Goal: Information Seeking & Learning: Compare options

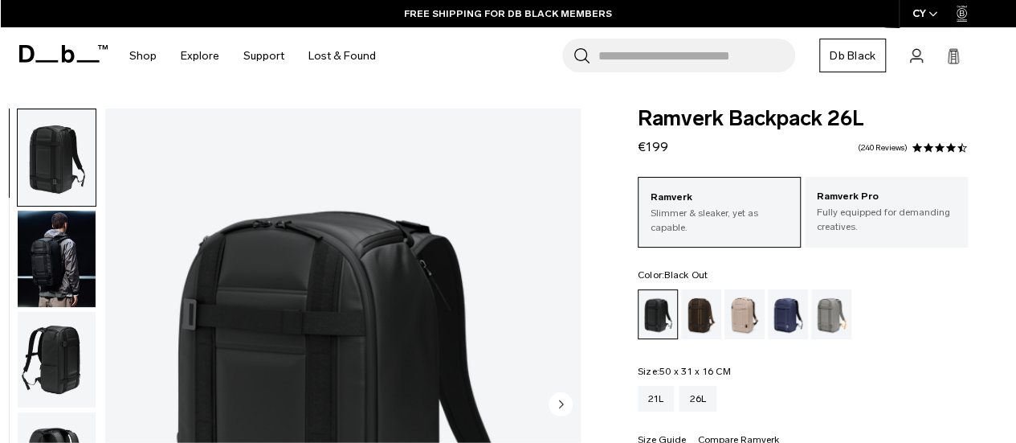
scroll to position [22, 0]
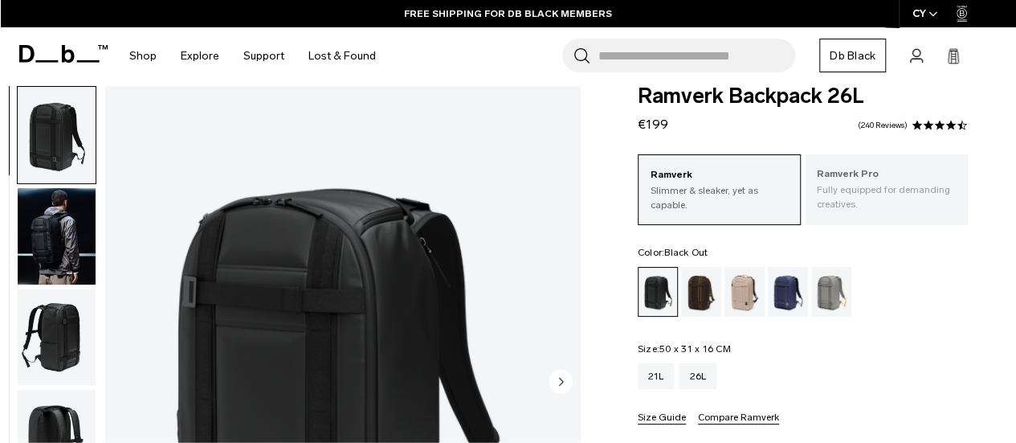
click at [887, 211] on p "Fully equipped for demanding creatives." at bounding box center [886, 196] width 139 height 29
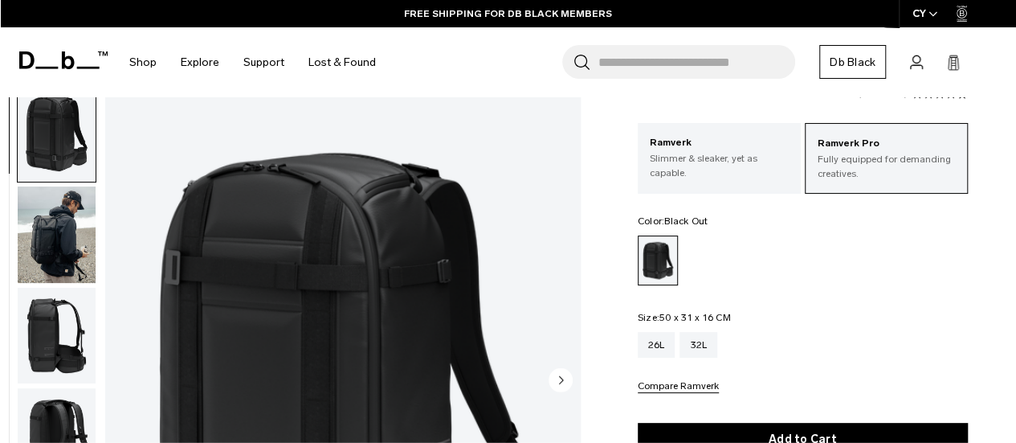
scroll to position [14, 0]
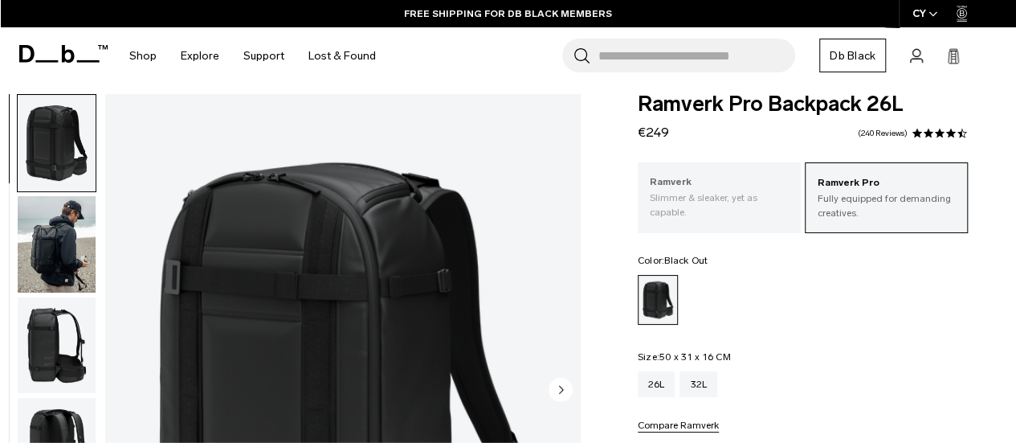
click at [705, 166] on div "Ramverk Slimmer & sleaker, yet as capable." at bounding box center [719, 196] width 163 height 69
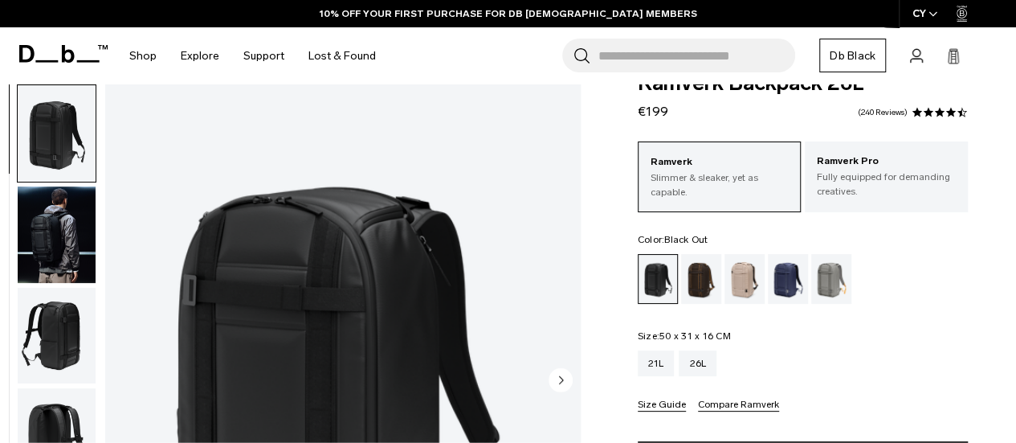
scroll to position [38, 0]
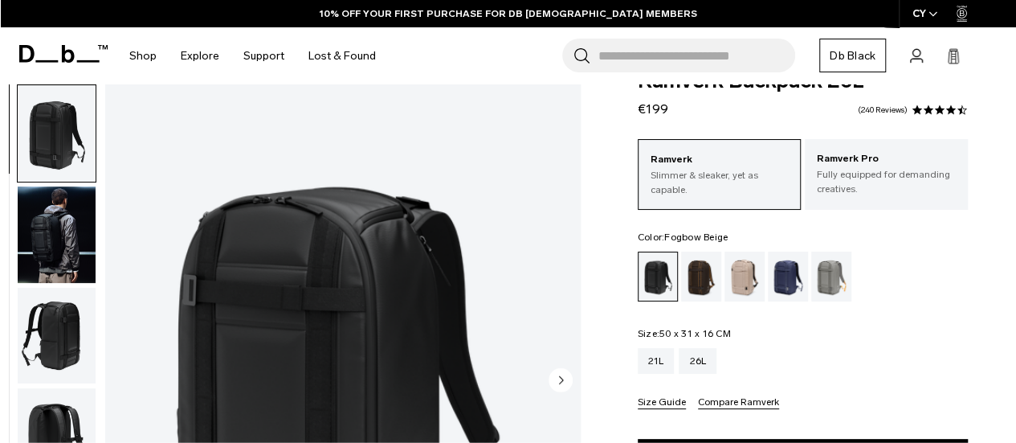
click at [743, 280] on div "Fogbow Beige" at bounding box center [745, 276] width 41 height 50
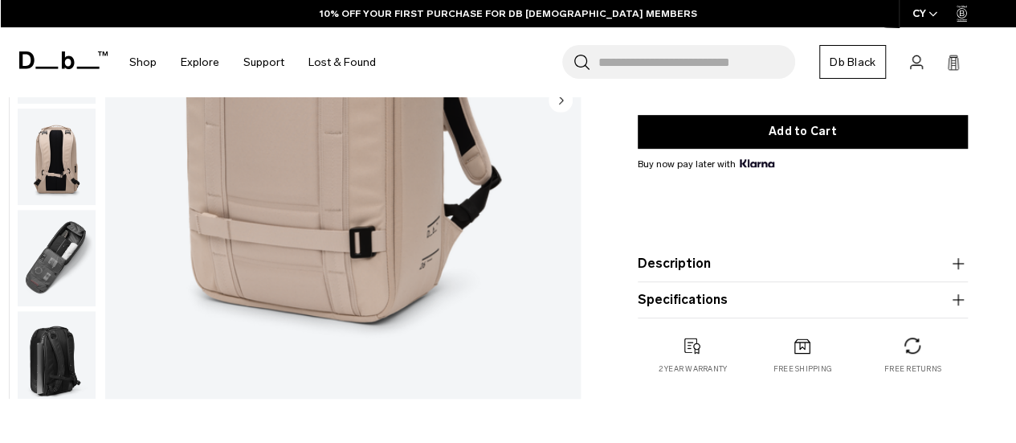
scroll to position [358, 0]
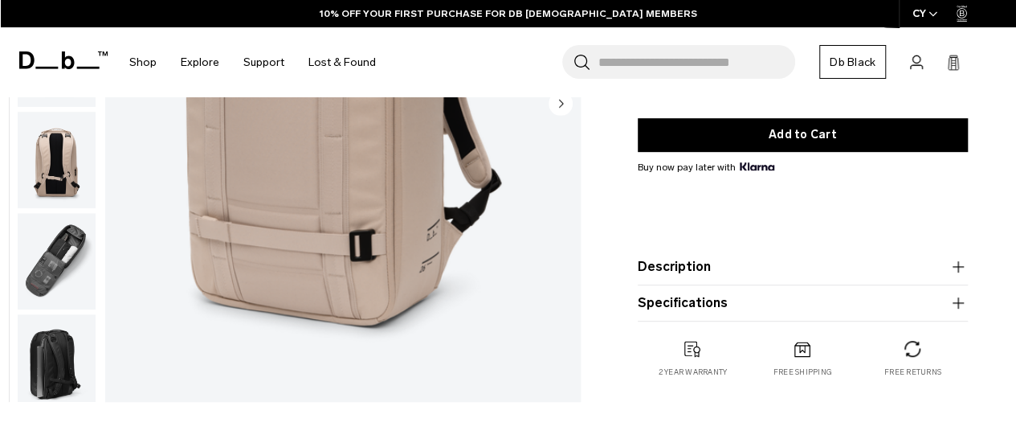
click at [18, 239] on img "button" at bounding box center [57, 261] width 78 height 96
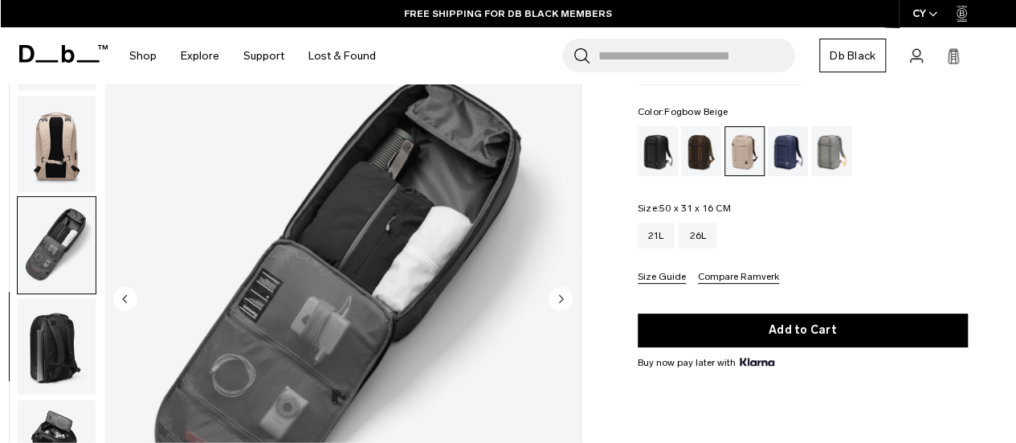
scroll to position [162, 0]
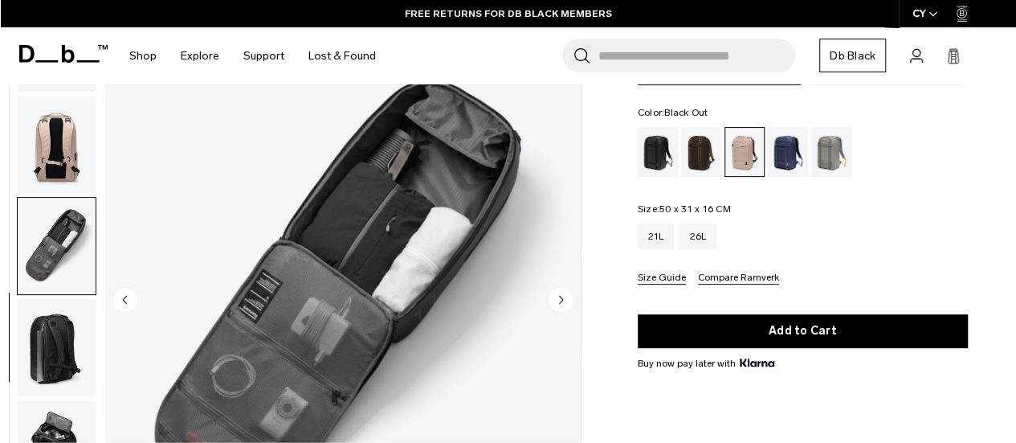
click at [653, 168] on div "Black Out" at bounding box center [658, 152] width 41 height 50
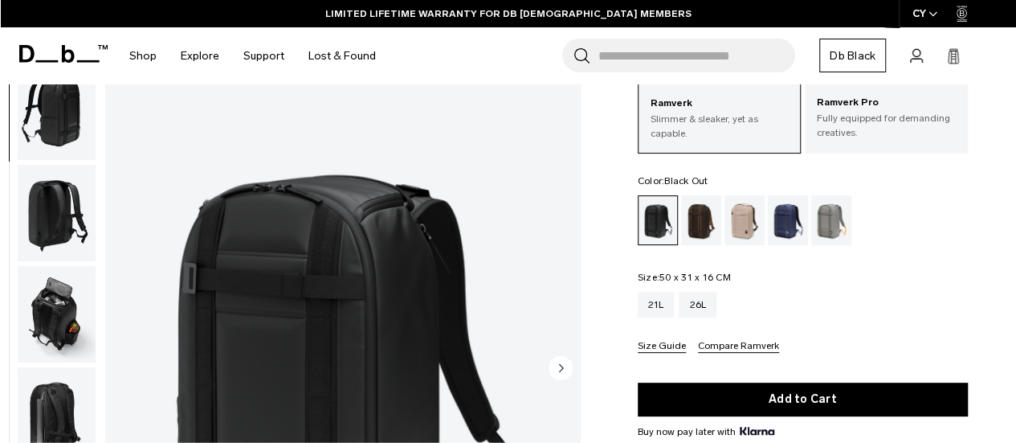
scroll to position [97, 0]
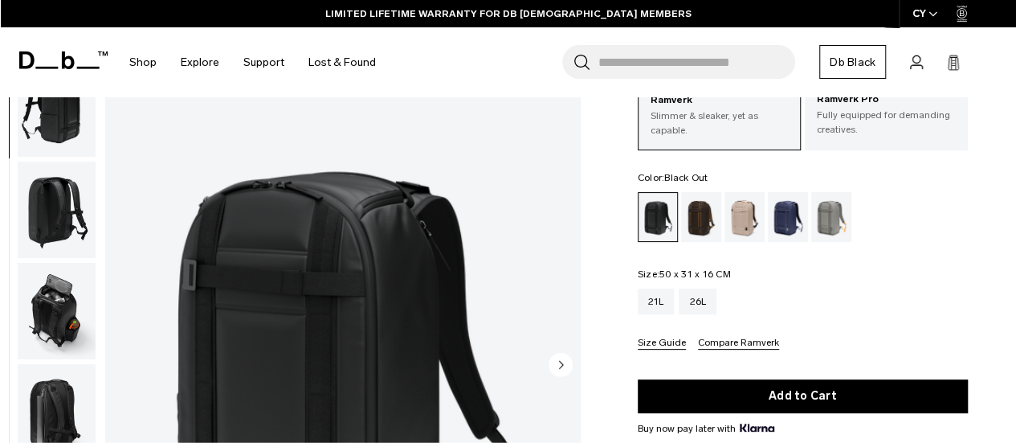
click at [59, 324] on img "button" at bounding box center [57, 311] width 78 height 96
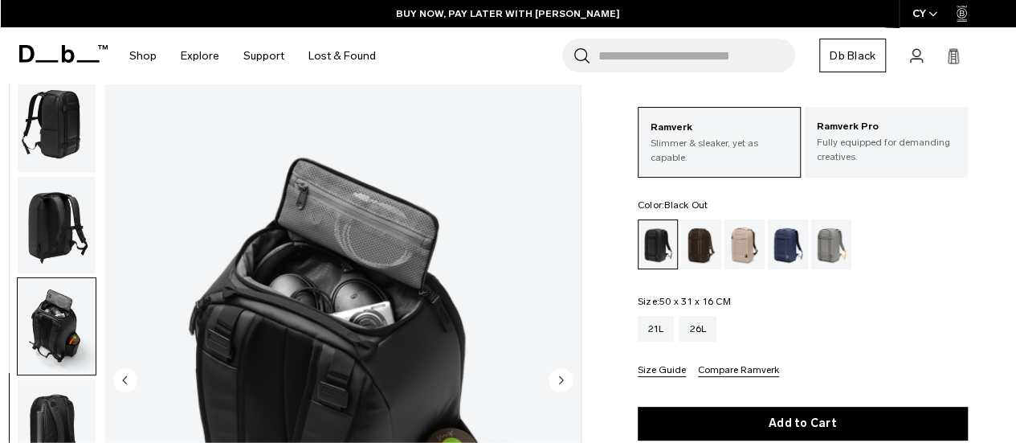
scroll to position [0, 0]
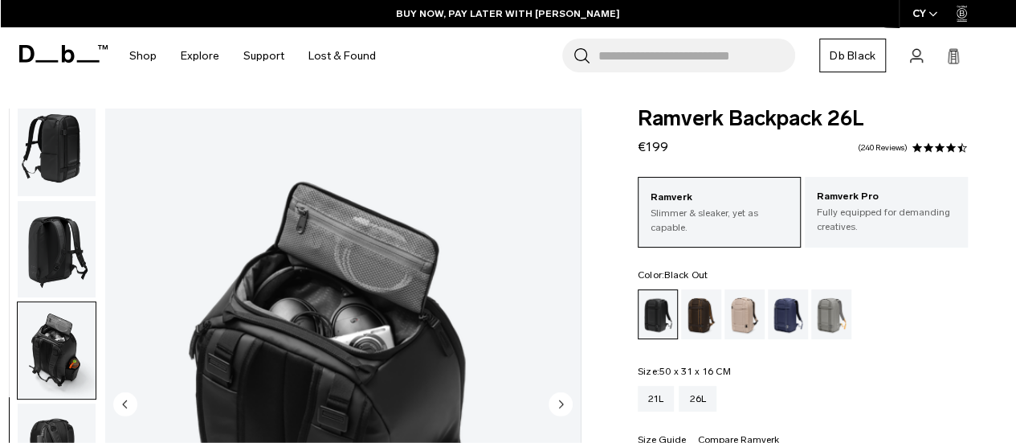
click at [42, 162] on img "button" at bounding box center [57, 148] width 78 height 96
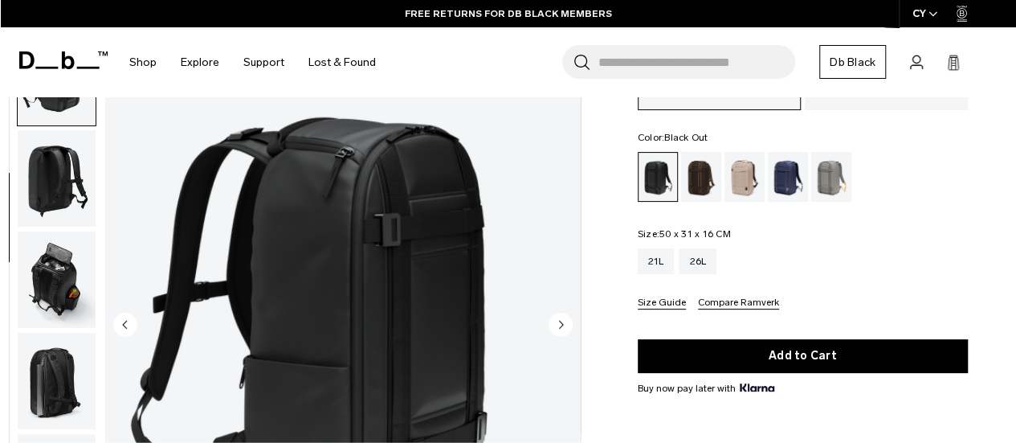
scroll to position [133, 0]
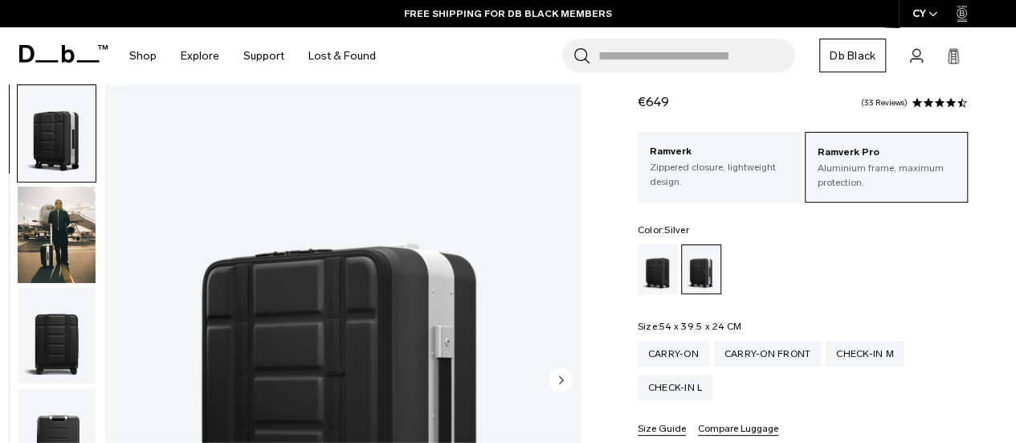
scroll to position [77, 0]
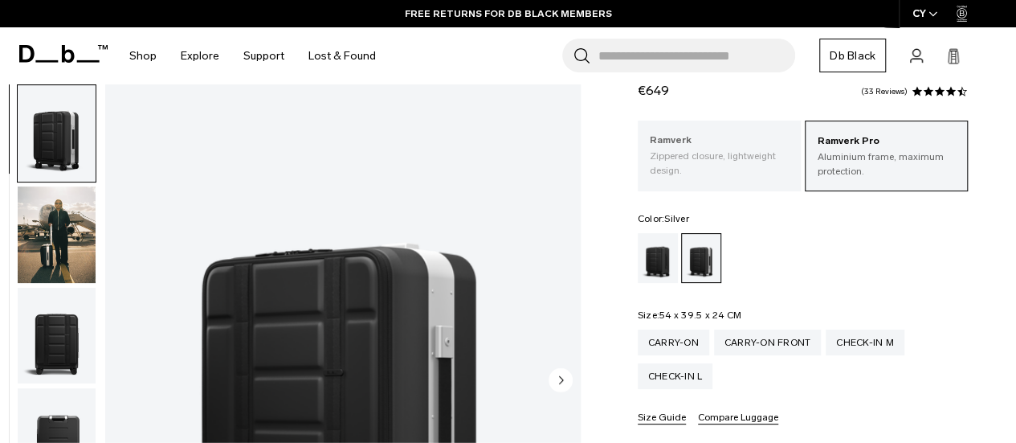
click at [756, 174] on p "Zippered closure, lightweight design." at bounding box center [719, 163] width 139 height 29
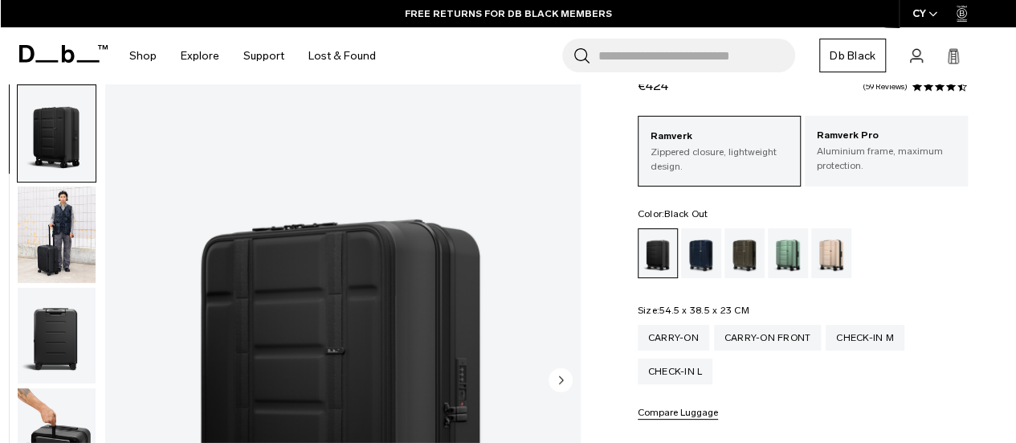
scroll to position [35, 0]
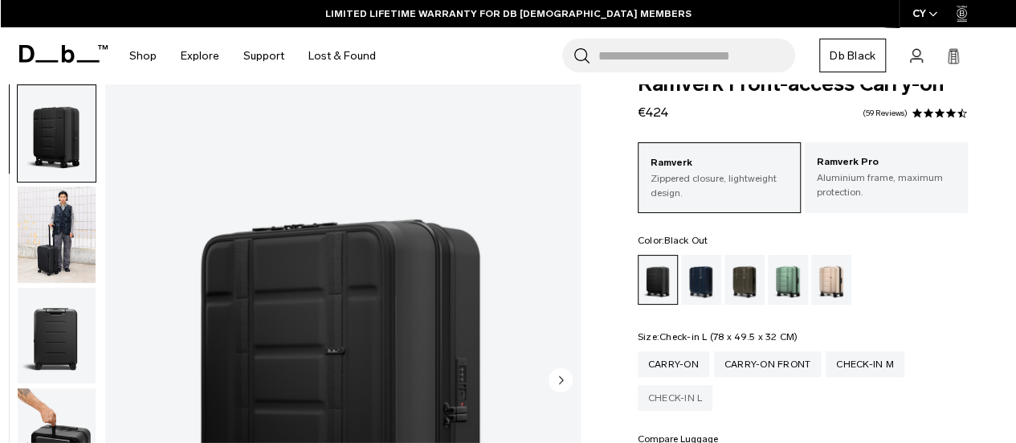
click at [661, 399] on div "Check-in L" at bounding box center [676, 398] width 76 height 26
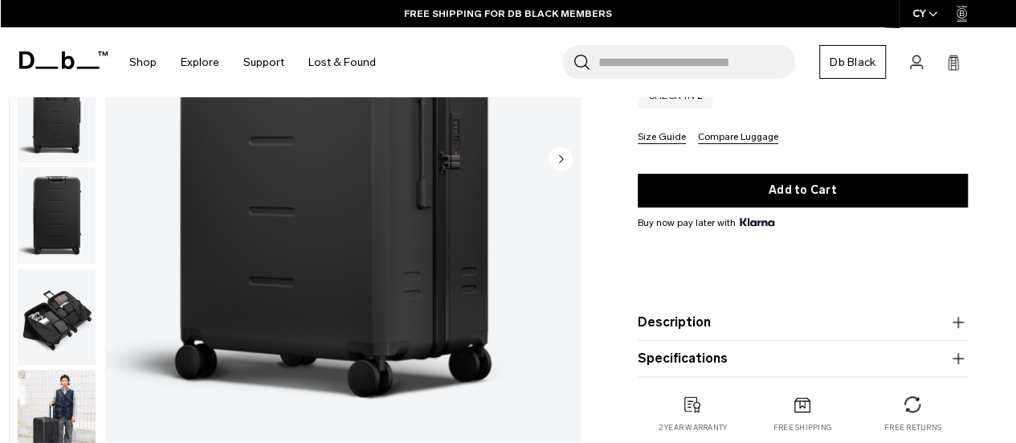
scroll to position [337, 0]
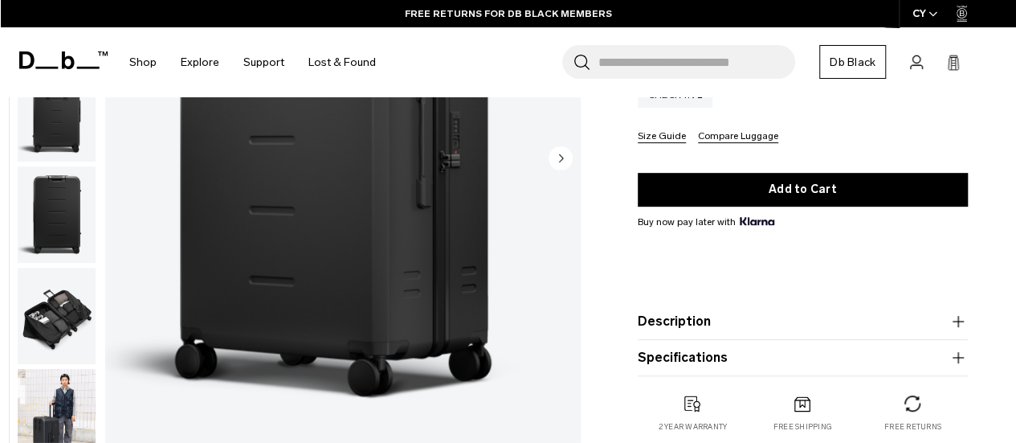
click at [862, 322] on button "Description" at bounding box center [803, 321] width 330 height 19
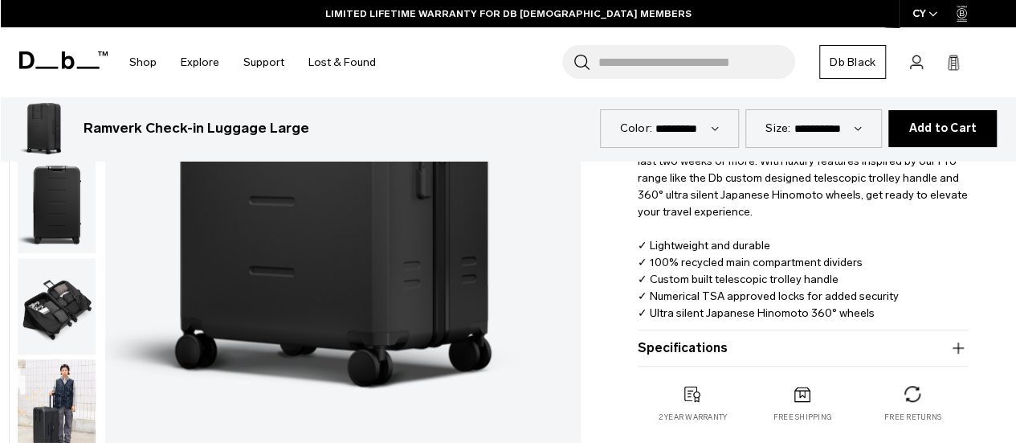
scroll to position [546, 0]
click at [840, 341] on button "Specifications" at bounding box center [803, 346] width 330 height 19
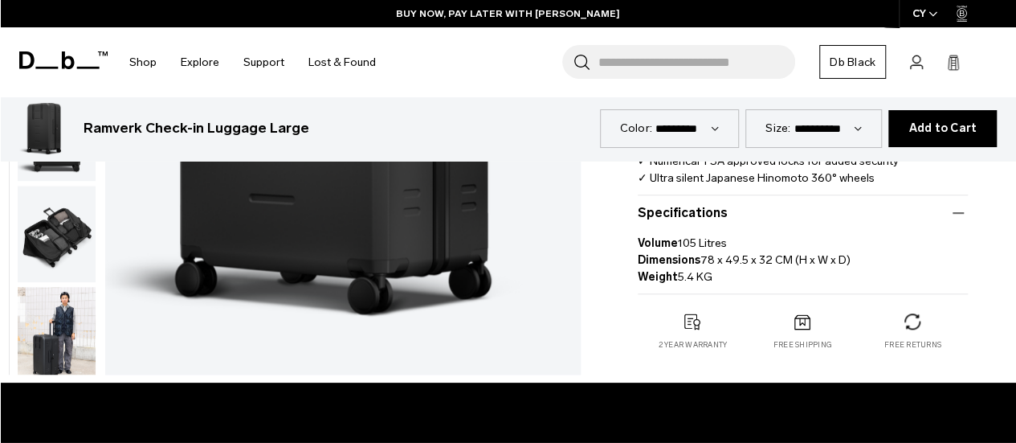
scroll to position [679, 0]
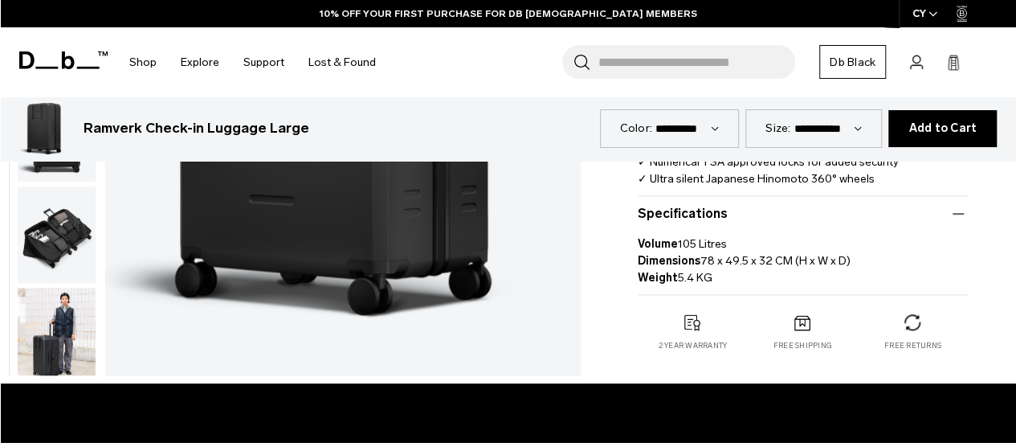
click at [51, 346] on img "button" at bounding box center [57, 336] width 78 height 96
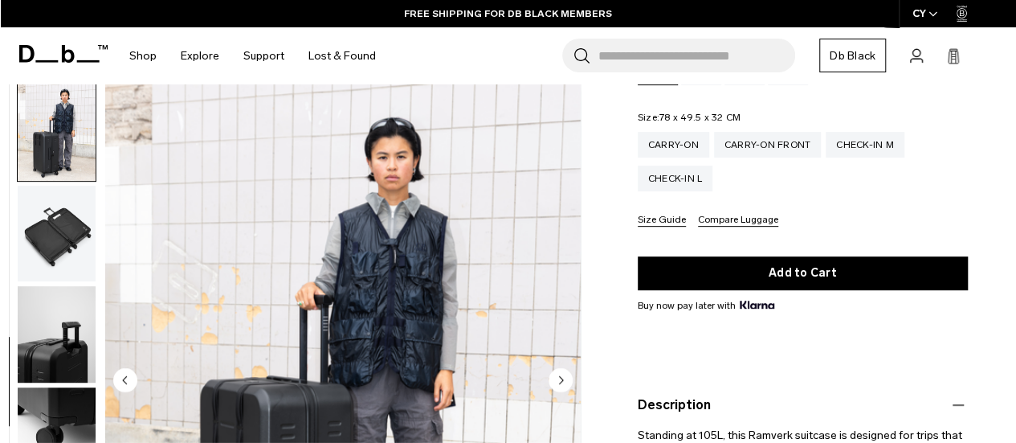
scroll to position [253, 0]
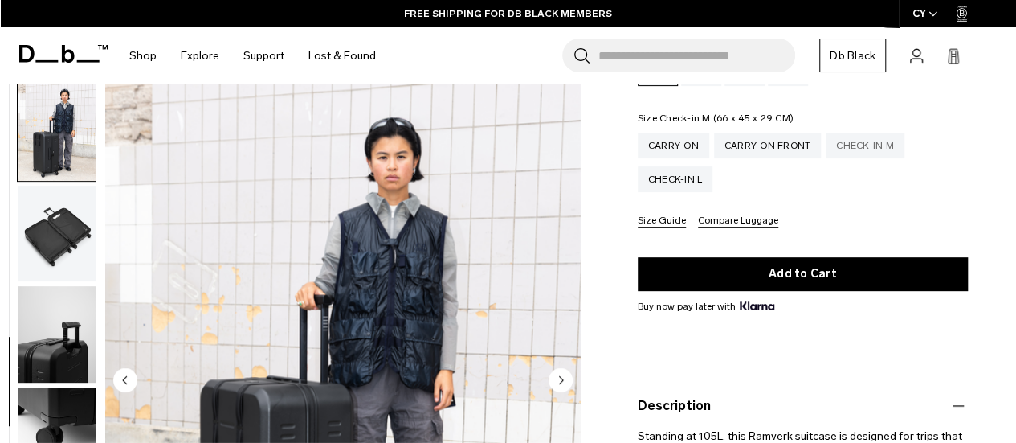
click at [885, 139] on div "Check-in M" at bounding box center [865, 146] width 79 height 26
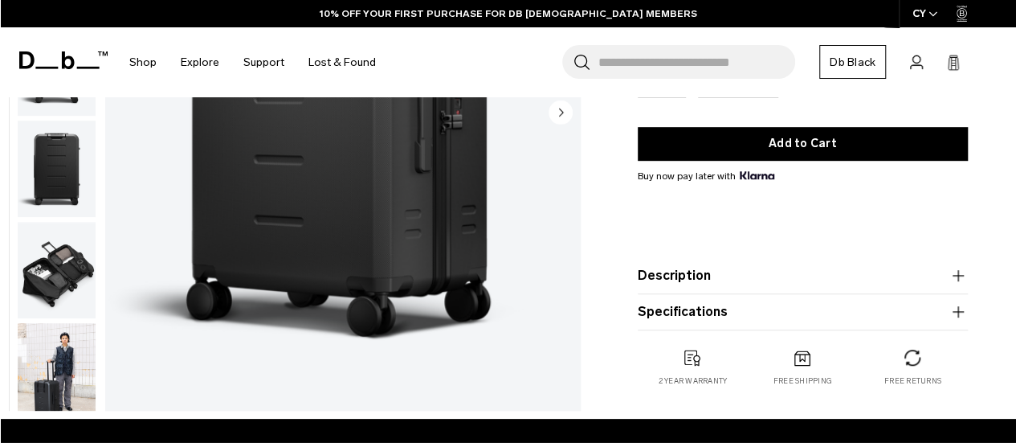
click at [766, 289] on product-accordion "Description At 70L, this lightweight, check-in suitcase is perfect for trips th…" at bounding box center [803, 276] width 330 height 36
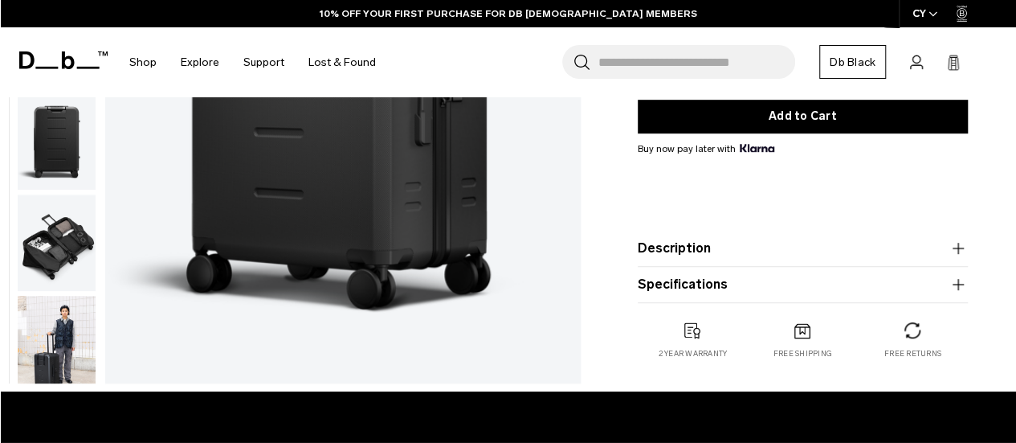
scroll to position [460, 0]
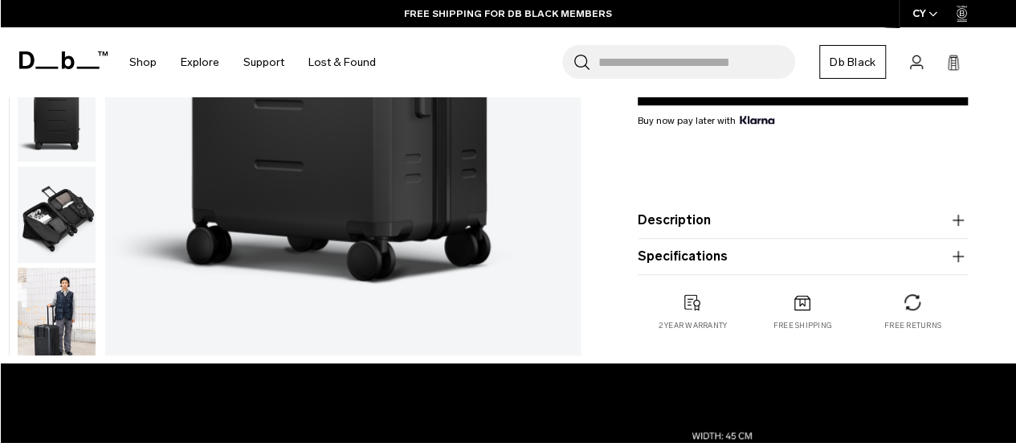
click at [728, 259] on button "Specifications" at bounding box center [803, 256] width 330 height 19
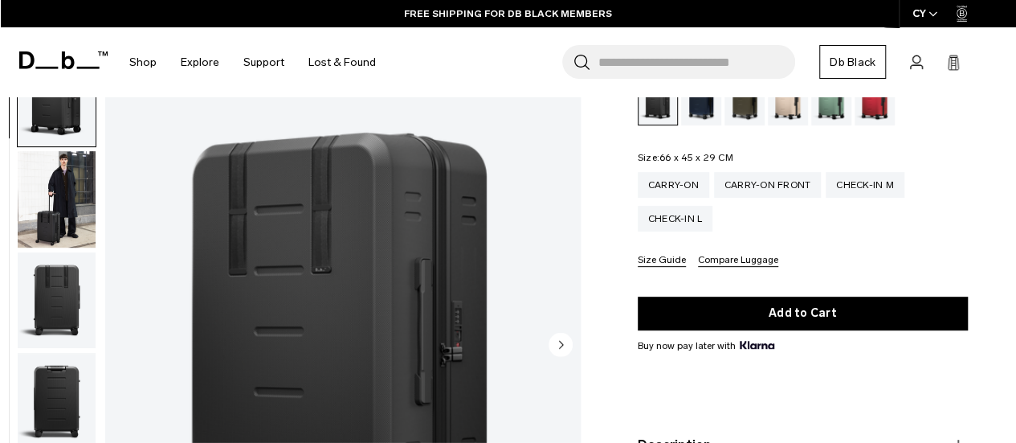
scroll to position [200, 0]
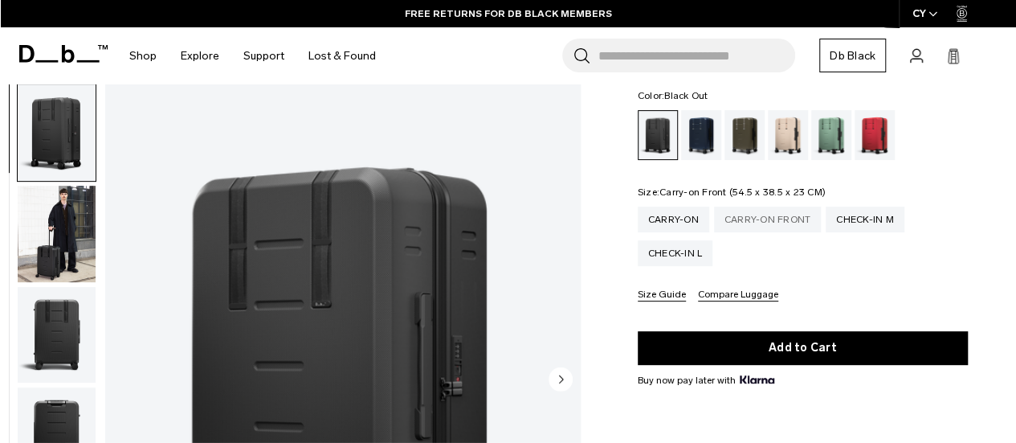
click at [763, 223] on div "Carry-on Front" at bounding box center [768, 219] width 108 height 26
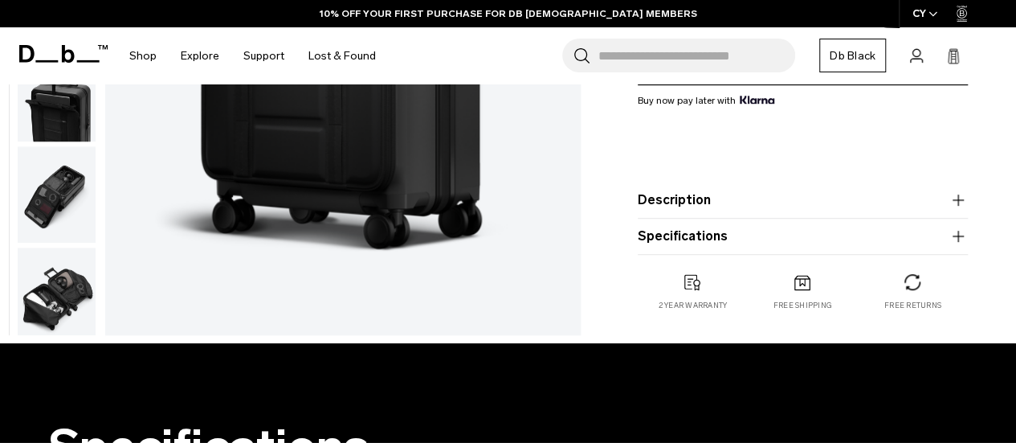
click at [730, 232] on button "Specifications" at bounding box center [803, 236] width 330 height 19
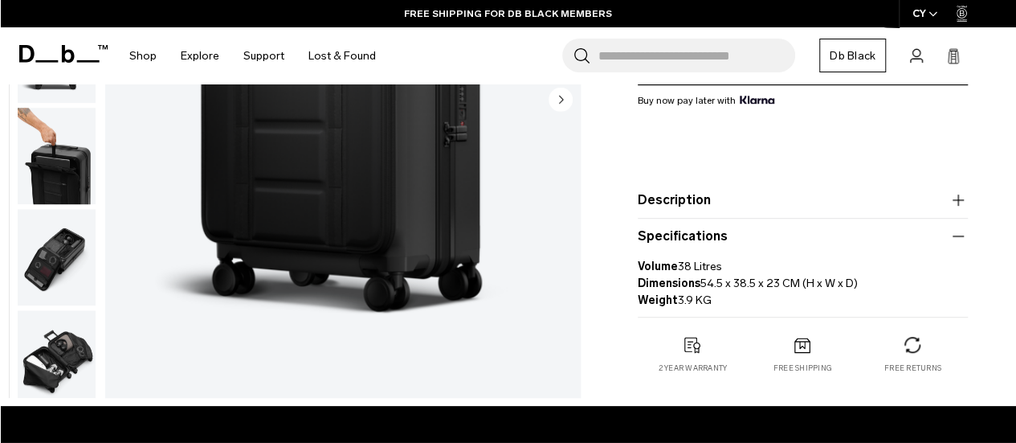
click at [53, 349] on img "button" at bounding box center [57, 358] width 78 height 96
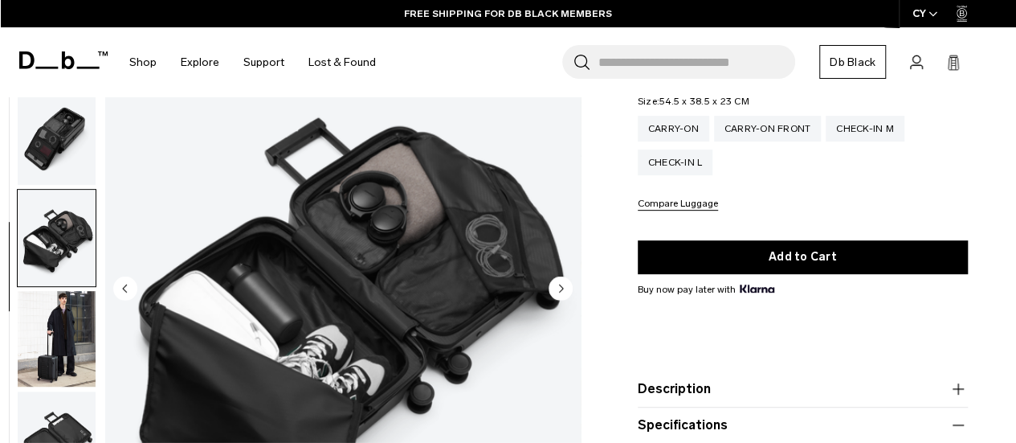
scroll to position [269, 0]
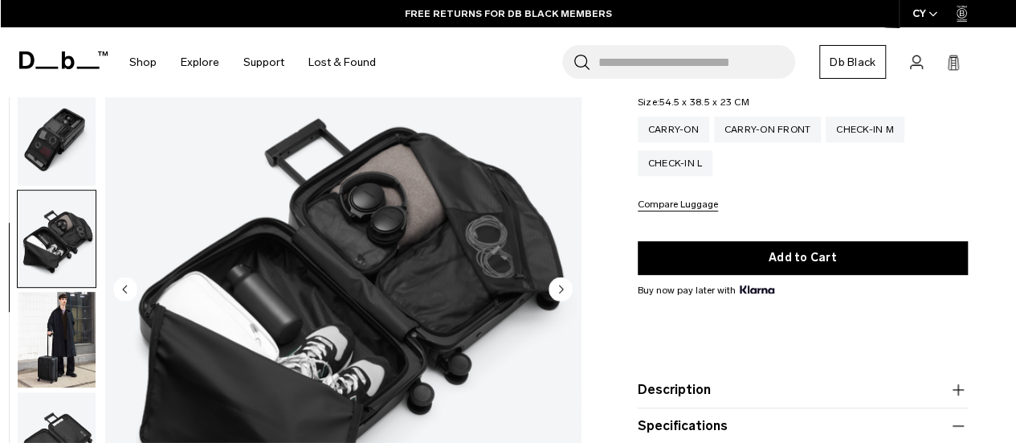
click at [39, 227] on img "button" at bounding box center [57, 238] width 78 height 96
click at [62, 330] on img "button" at bounding box center [57, 340] width 78 height 96
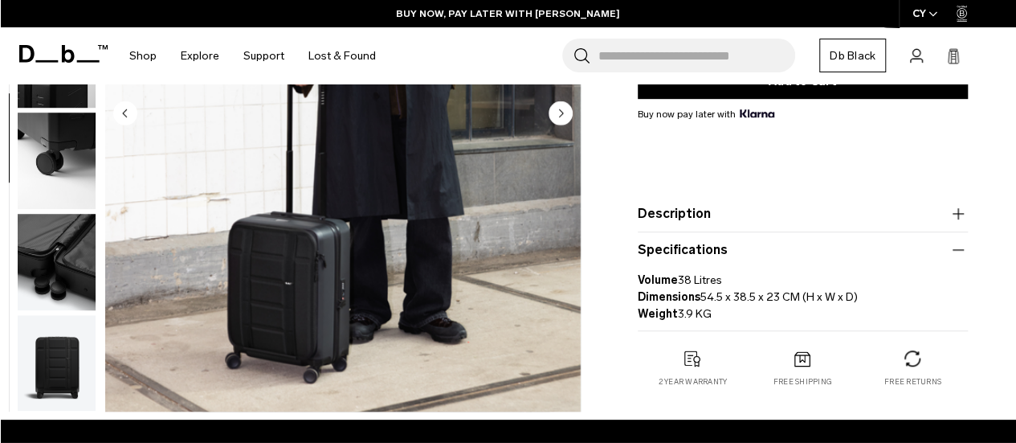
scroll to position [418, 0]
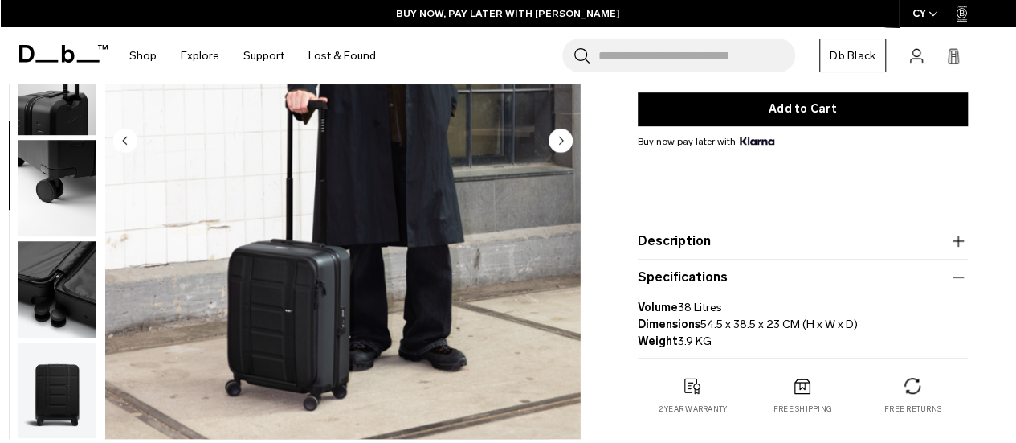
click at [951, 245] on icon "button" at bounding box center [958, 240] width 19 height 19
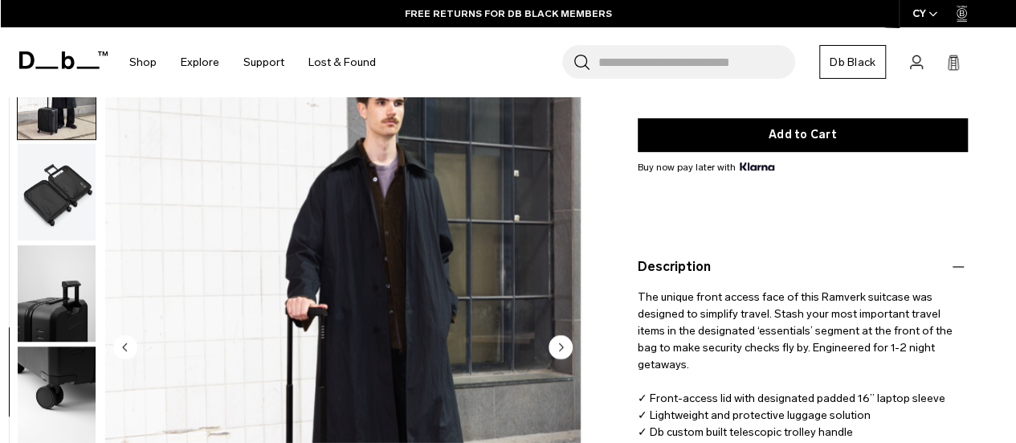
scroll to position [390, 0]
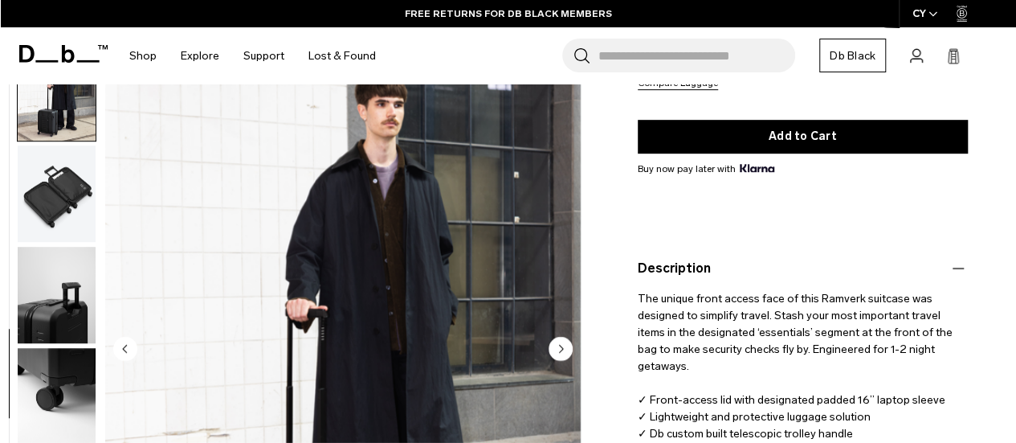
click at [958, 266] on icon "button" at bounding box center [958, 268] width 19 height 19
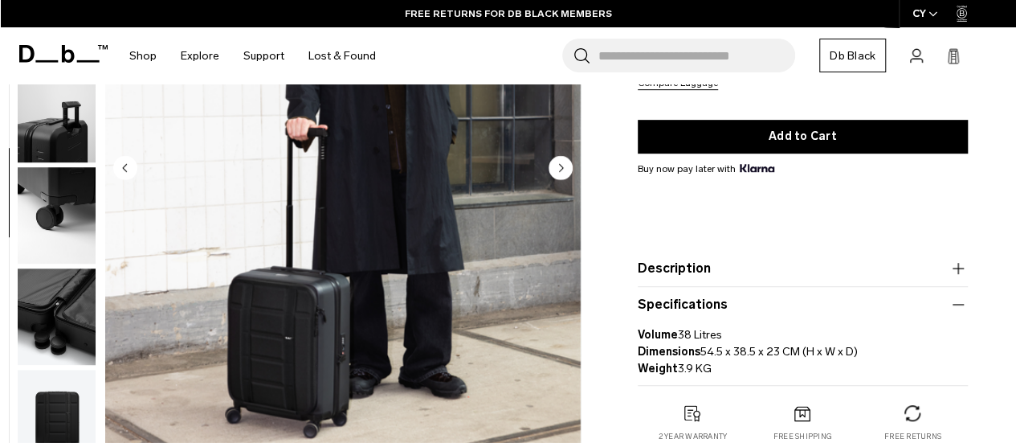
click at [959, 306] on icon "button" at bounding box center [958, 304] width 19 height 19
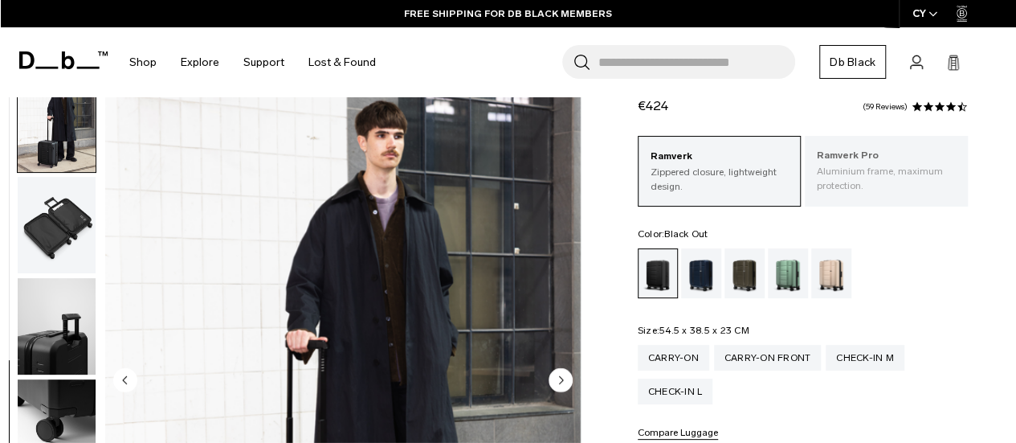
scroll to position [0, 0]
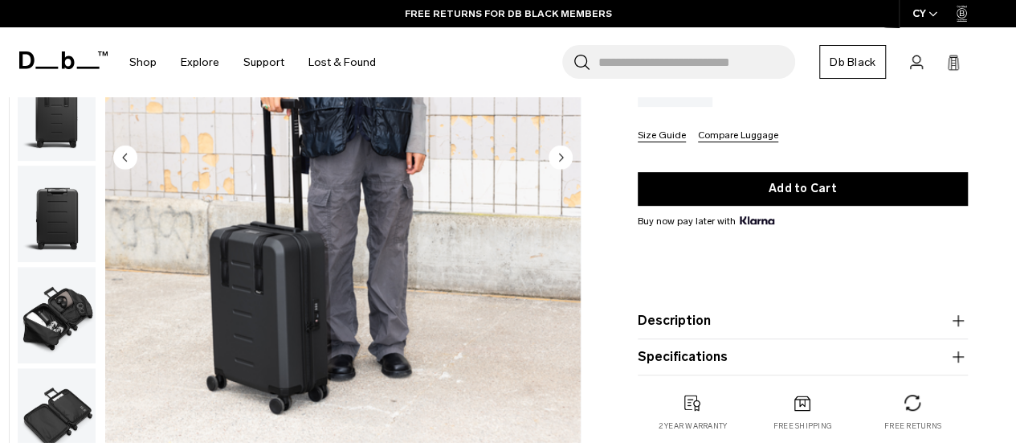
scroll to position [101, 0]
